Goal: Information Seeking & Learning: Learn about a topic

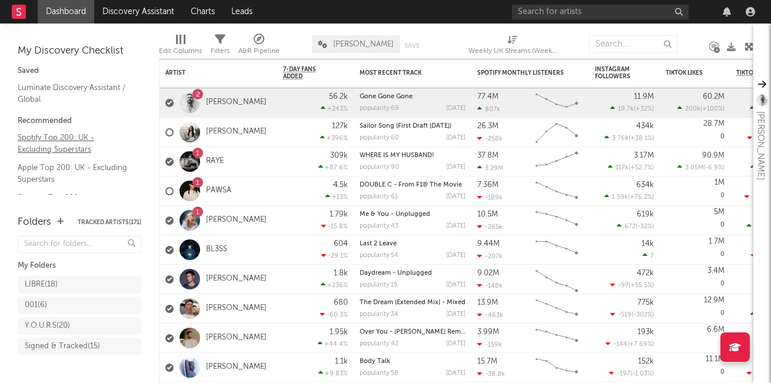
click at [29, 139] on link "Spotify Top 200: UK - Excluding Superstars" at bounding box center [74, 143] width 112 height 24
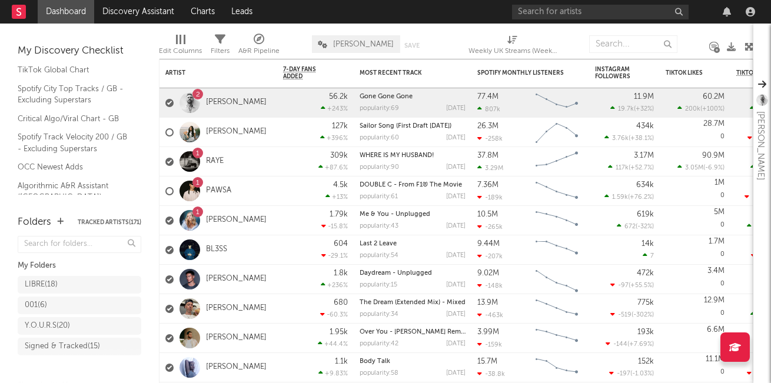
scroll to position [191, 0]
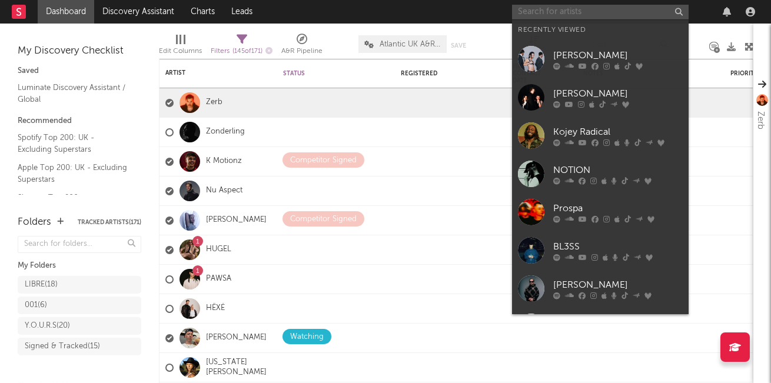
click at [588, 8] on input "text" at bounding box center [600, 12] width 177 height 15
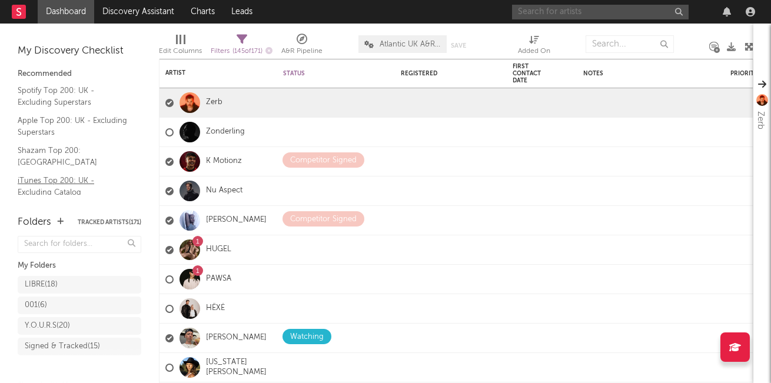
scroll to position [51, 0]
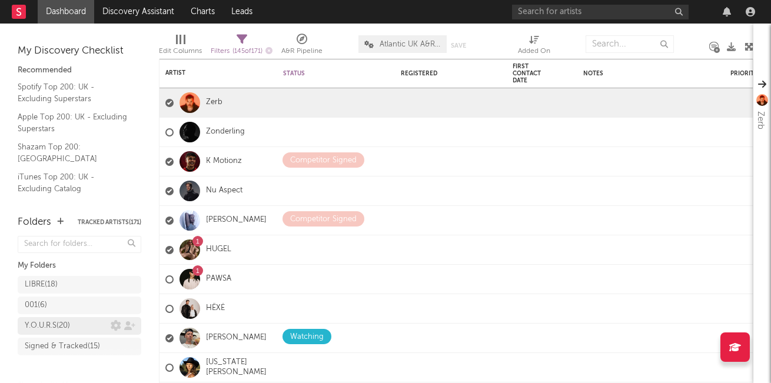
click at [68, 324] on div "Y.O.U.R.S ( 20 )" at bounding box center [47, 326] width 45 height 14
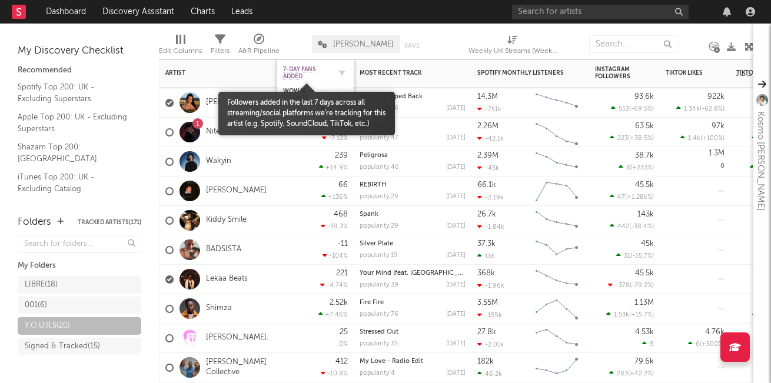
click at [325, 71] on span "7-Day Fans Added" at bounding box center [306, 73] width 47 height 14
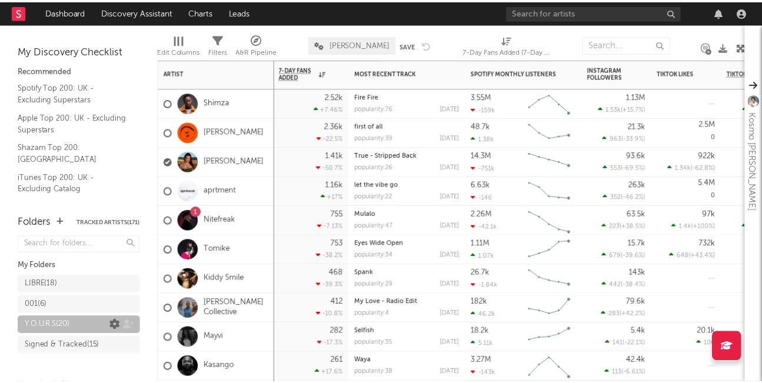
scroll to position [25, 0]
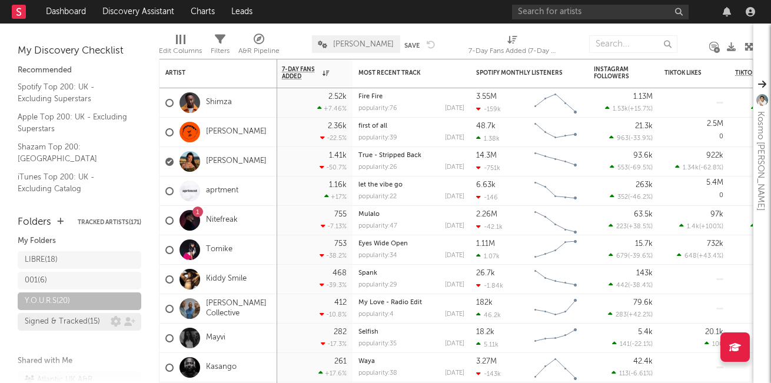
click at [74, 329] on div "Signed & Tracked ( 15 )" at bounding box center [62, 322] width 75 height 14
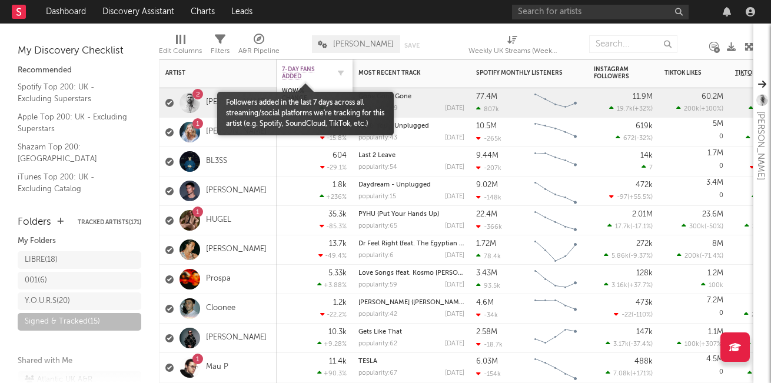
click at [302, 76] on span "7-Day Fans Added" at bounding box center [305, 73] width 47 height 14
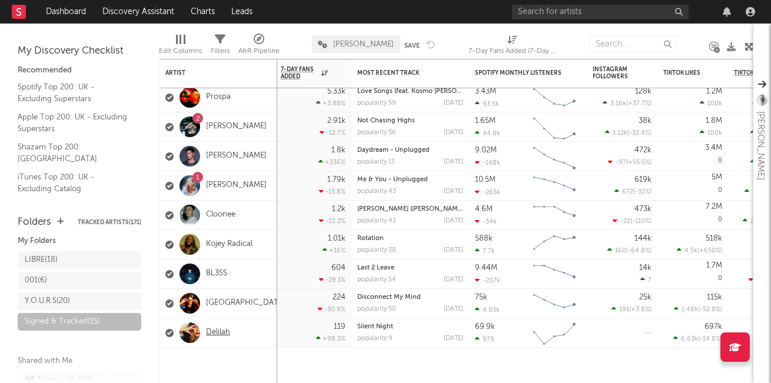
click at [218, 332] on link "Delilah" at bounding box center [218, 333] width 24 height 10
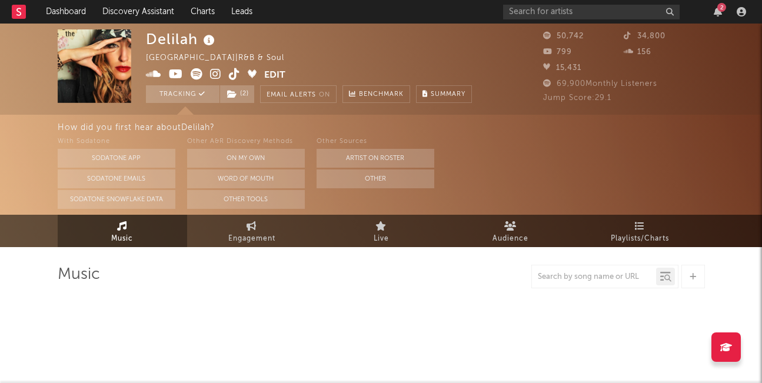
select select "6m"
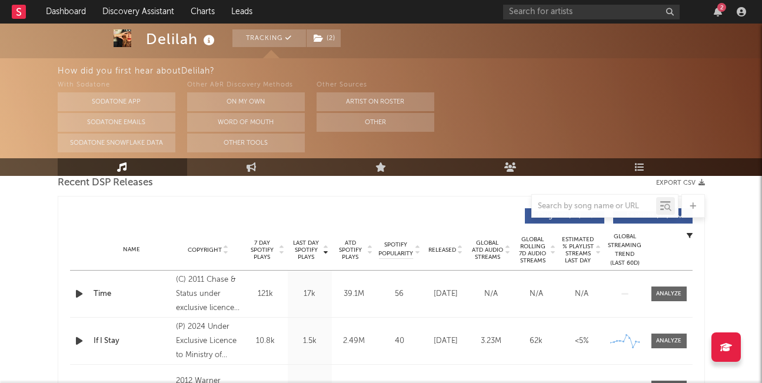
scroll to position [64, 0]
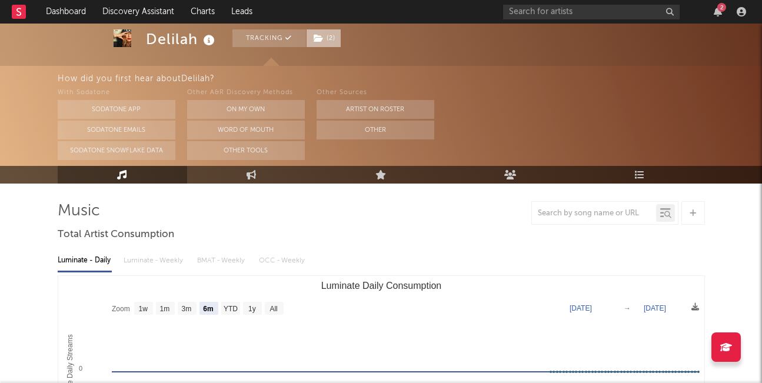
click at [318, 41] on icon at bounding box center [319, 38] width 10 height 8
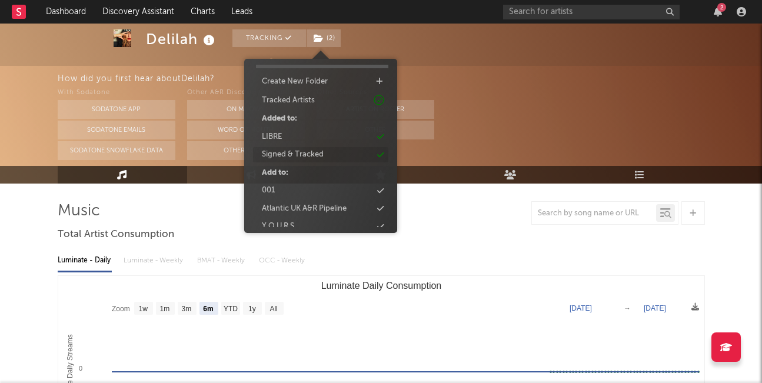
scroll to position [40, 0]
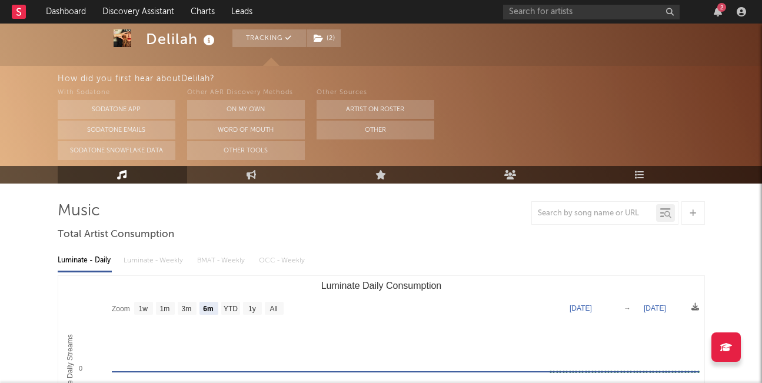
click at [16, 16] on rect at bounding box center [19, 12] width 14 height 14
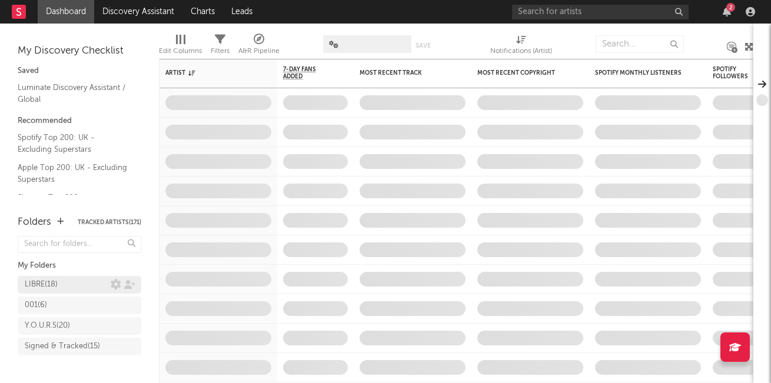
click at [54, 287] on div "LIBRE ( 18 )" at bounding box center [41, 285] width 33 height 14
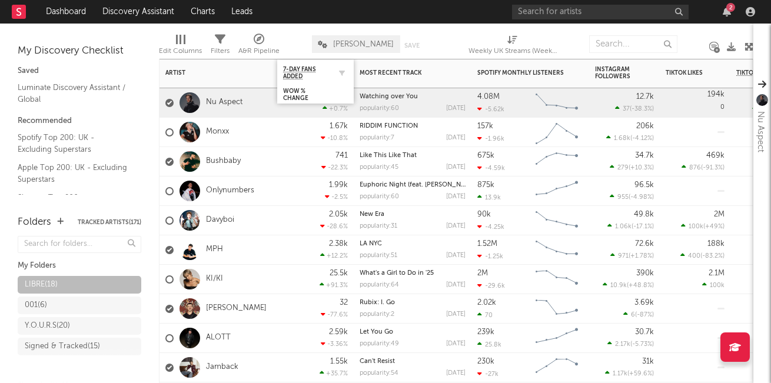
click at [301, 63] on div "7-Day Fans Added" at bounding box center [315, 72] width 65 height 23
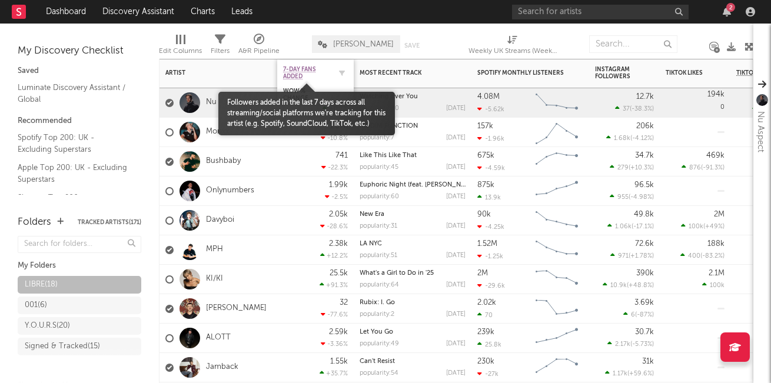
click at [298, 76] on span "7-Day Fans Added" at bounding box center [306, 73] width 47 height 14
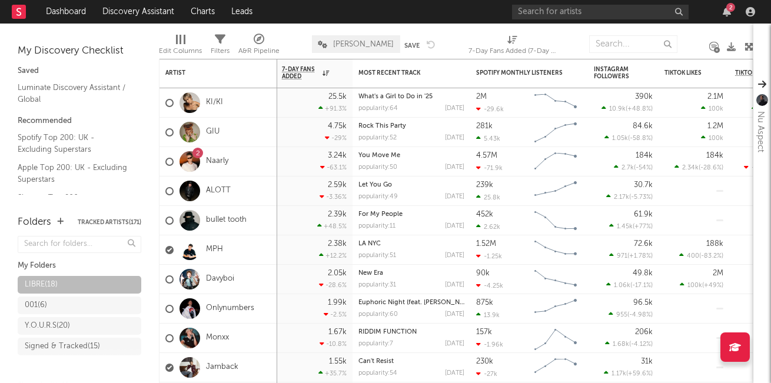
click at [724, 19] on div "2" at bounding box center [635, 12] width 247 height 24
click at [725, 10] on icon "button" at bounding box center [727, 11] width 8 height 9
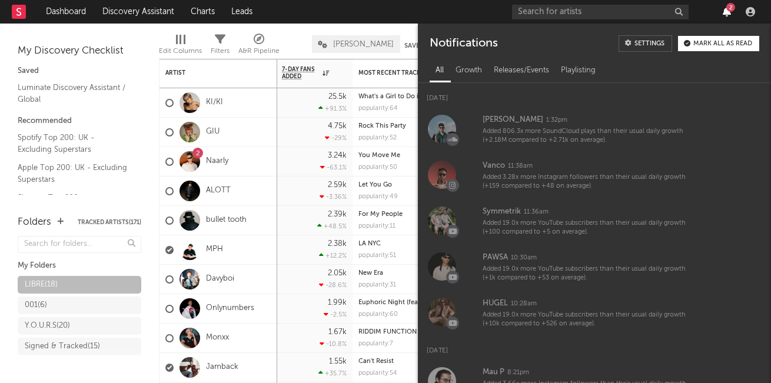
click at [723, 8] on icon "button" at bounding box center [727, 11] width 8 height 9
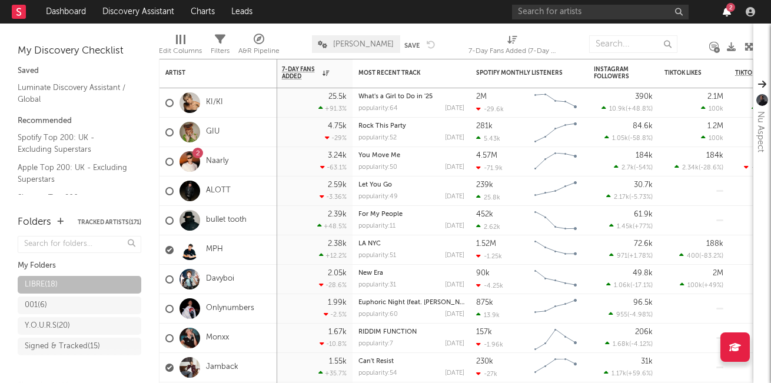
click at [723, 8] on icon "button" at bounding box center [727, 11] width 8 height 9
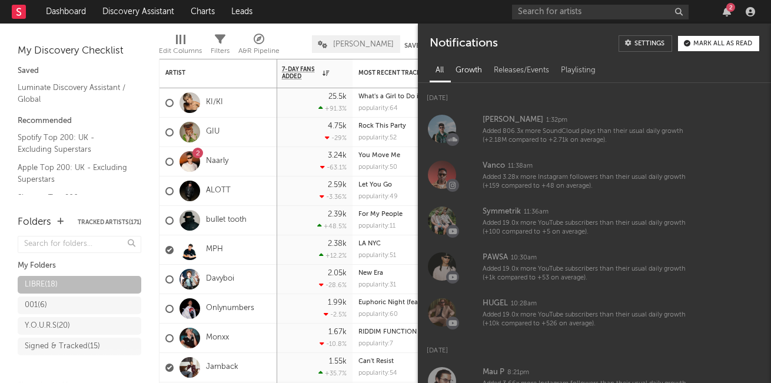
click at [473, 69] on div "Growth" at bounding box center [469, 71] width 38 height 20
click at [500, 69] on div "Releases/Events" at bounding box center [521, 71] width 67 height 20
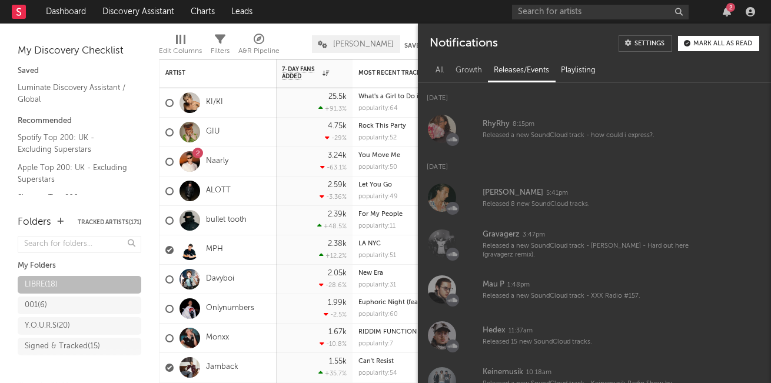
click at [573, 64] on div "Playlisting" at bounding box center [578, 71] width 46 height 20
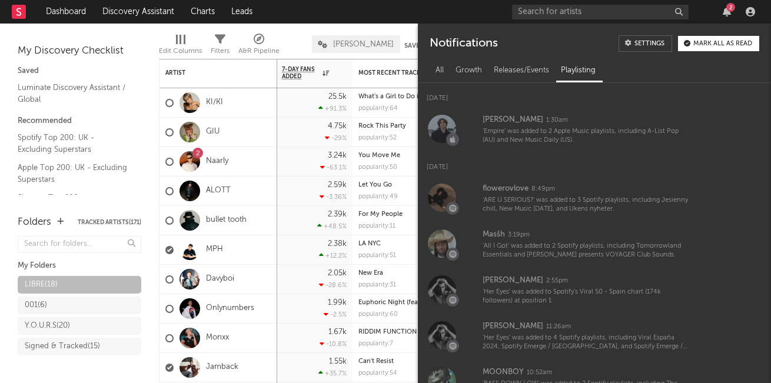
click at [427, 65] on div "All Growth Releases/Events Playlisting" at bounding box center [594, 69] width 353 height 28
click at [438, 68] on div "All" at bounding box center [440, 71] width 20 height 20
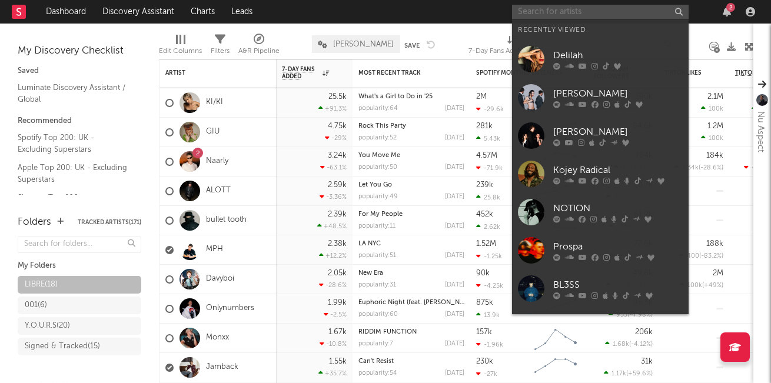
click at [569, 12] on input "text" at bounding box center [600, 12] width 177 height 15
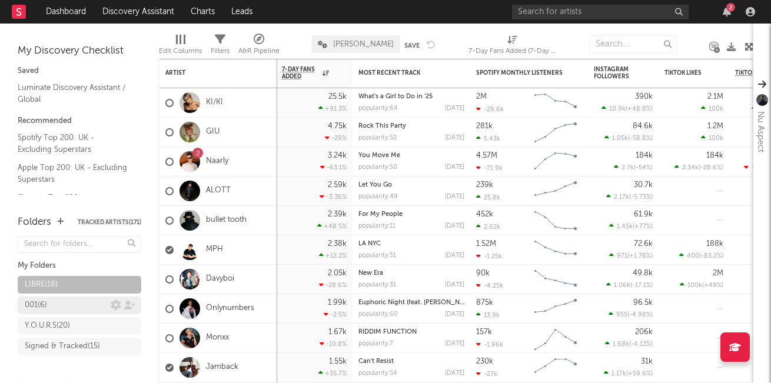
click at [62, 310] on div "001 ( 6 )" at bounding box center [68, 305] width 86 height 14
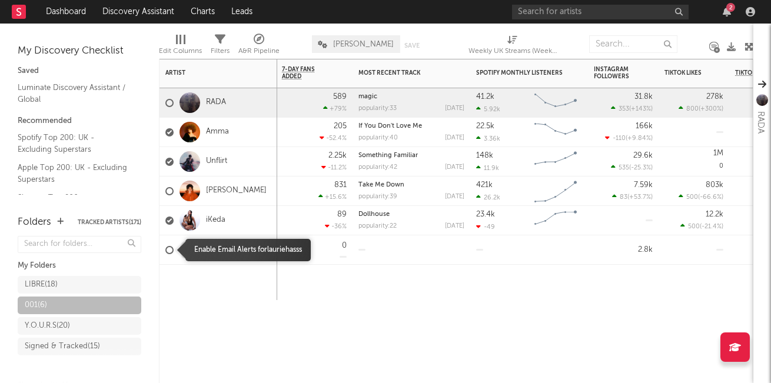
click at [172, 248] on div at bounding box center [169, 250] width 8 height 8
click at [165, 248] on input "checkbox" at bounding box center [165, 250] width 0 height 11
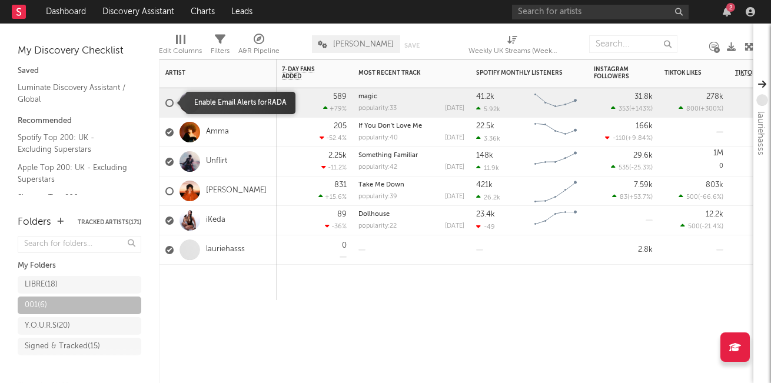
click at [169, 104] on div at bounding box center [169, 103] width 8 height 8
click at [165, 104] on input "checkbox" at bounding box center [165, 103] width 0 height 11
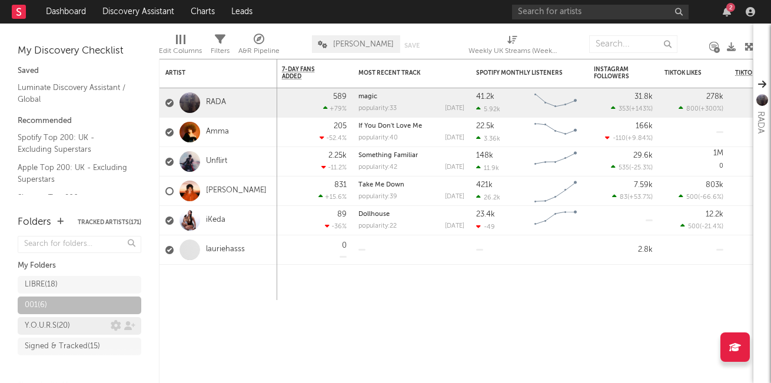
click at [51, 327] on div "Y.O.U.R.S ( 20 )" at bounding box center [47, 326] width 45 height 14
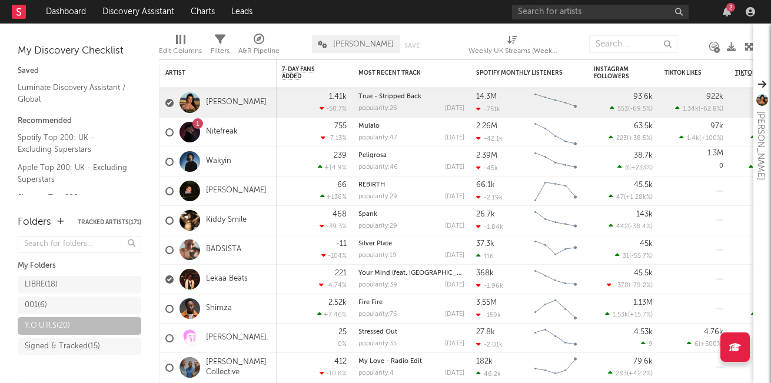
click at [726, 6] on div "2" at bounding box center [730, 7] width 9 height 9
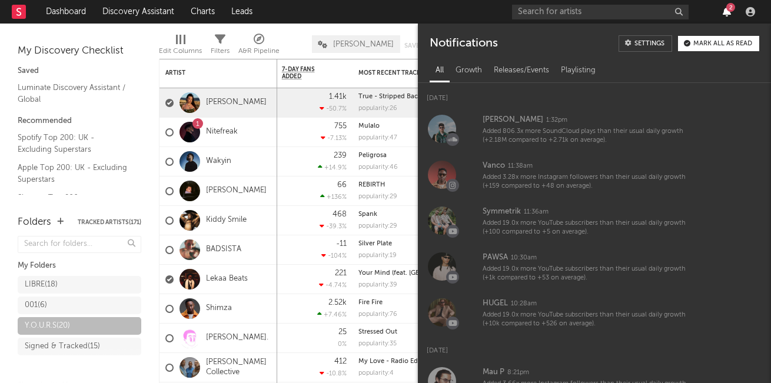
click at [724, 14] on icon "button" at bounding box center [727, 11] width 8 height 9
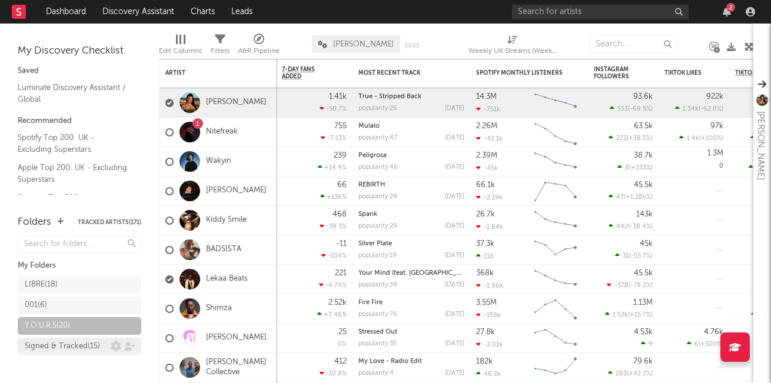
click at [70, 347] on div "Signed & Tracked ( 15 )" at bounding box center [62, 347] width 75 height 14
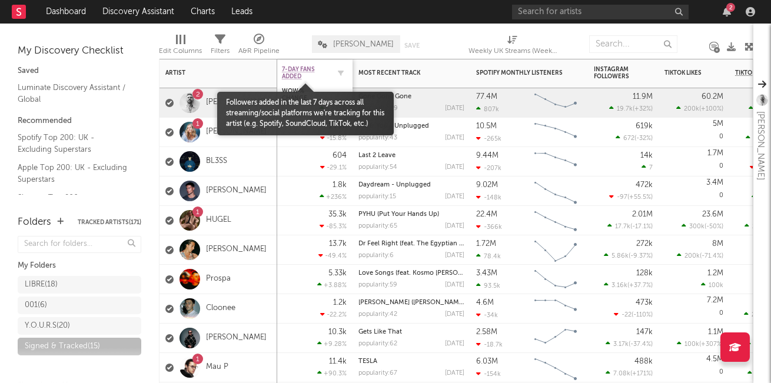
click at [298, 74] on span "7-Day Fans Added" at bounding box center [305, 73] width 47 height 14
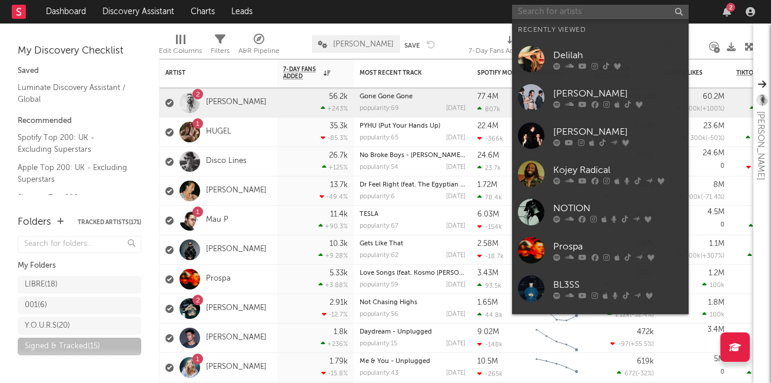
click at [553, 16] on input "text" at bounding box center [600, 12] width 177 height 15
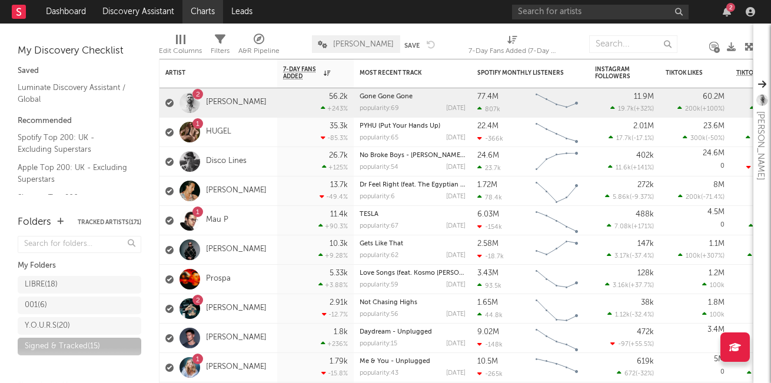
click at [211, 11] on link "Charts" at bounding box center [202, 12] width 41 height 24
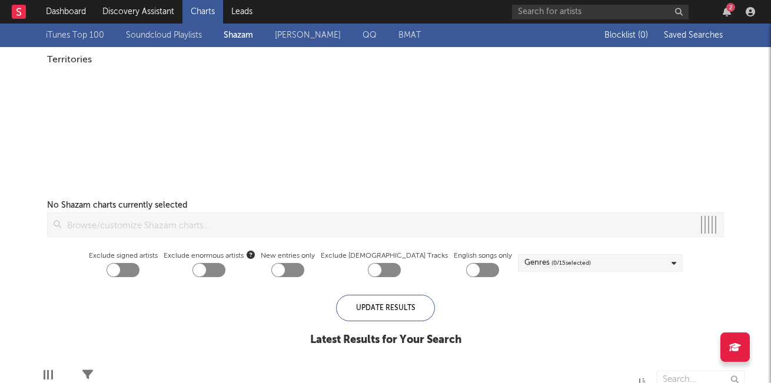
checkbox input "true"
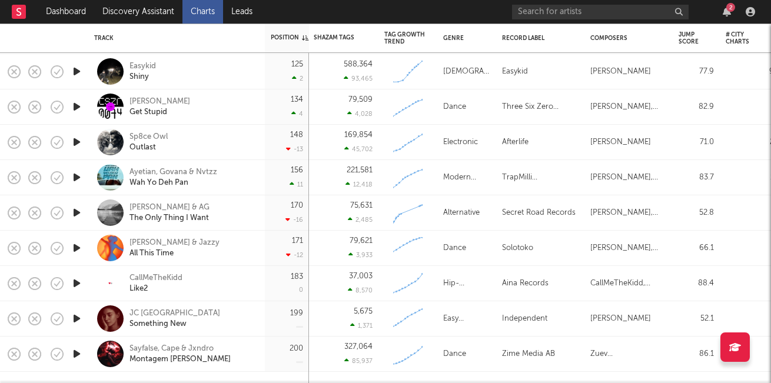
click at [75, 315] on icon "button" at bounding box center [77, 318] width 12 height 15
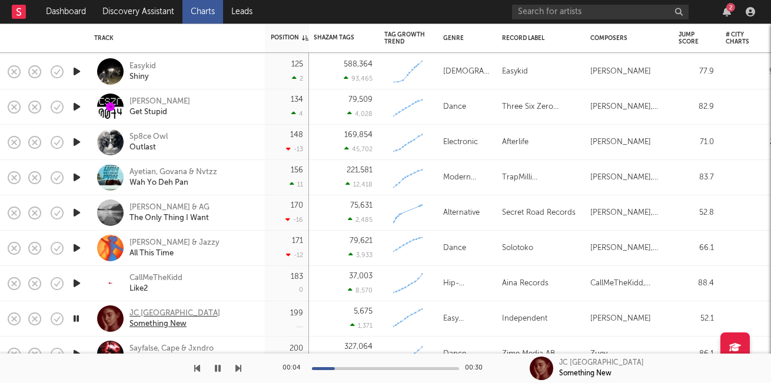
click at [158, 317] on div "JC [GEOGRAPHIC_DATA]" at bounding box center [174, 313] width 91 height 11
click at [80, 315] on icon "button" at bounding box center [76, 318] width 11 height 15
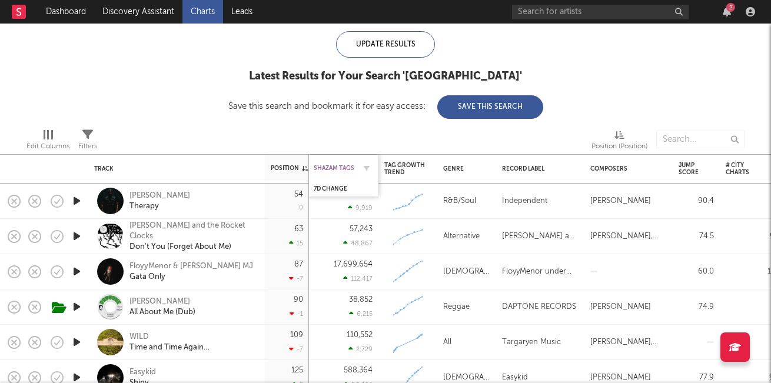
click at [324, 169] on div "Shazam Tags" at bounding box center [334, 168] width 41 height 7
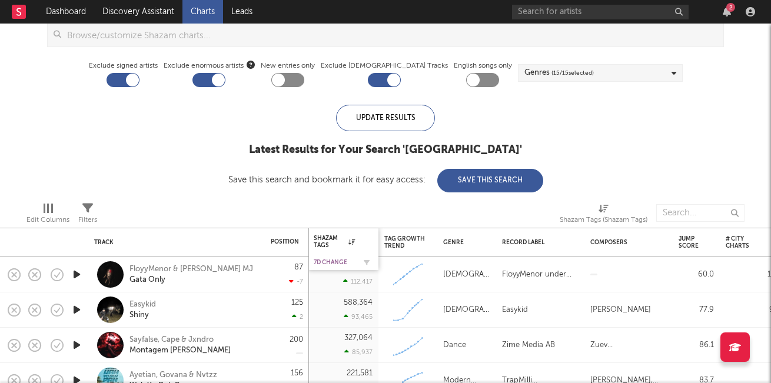
click at [332, 264] on div "7D Change" at bounding box center [334, 262] width 41 height 7
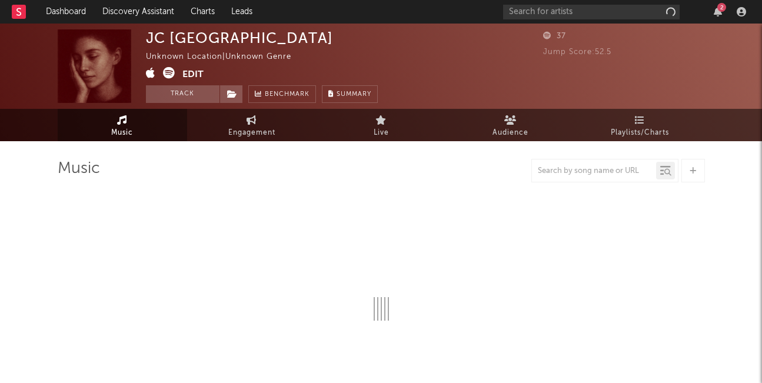
select select "1w"
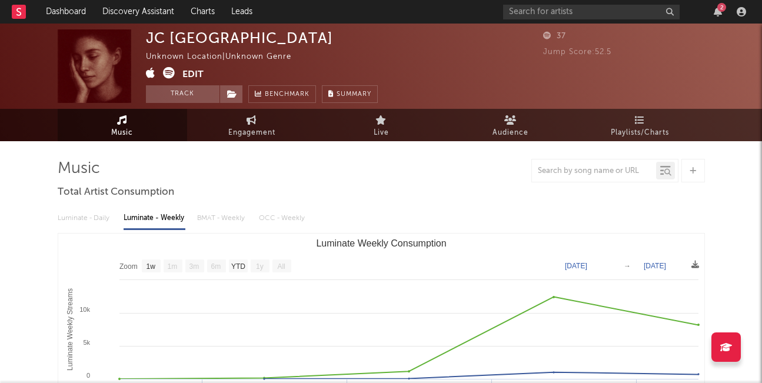
click at [171, 75] on icon at bounding box center [169, 73] width 12 height 12
